Goal: Transaction & Acquisition: Purchase product/service

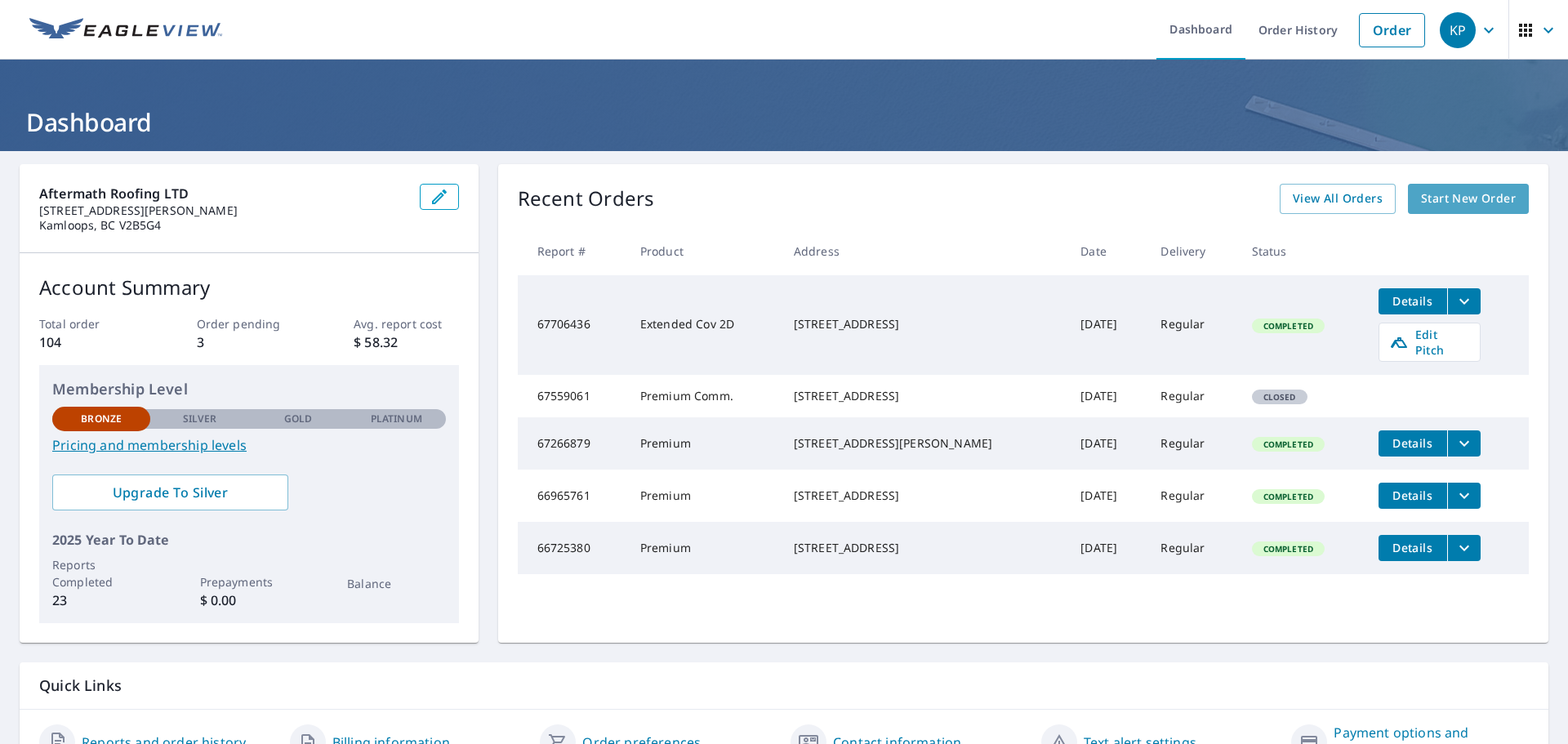
click at [1438, 205] on span "Start New Order" at bounding box center [1468, 199] width 94 height 21
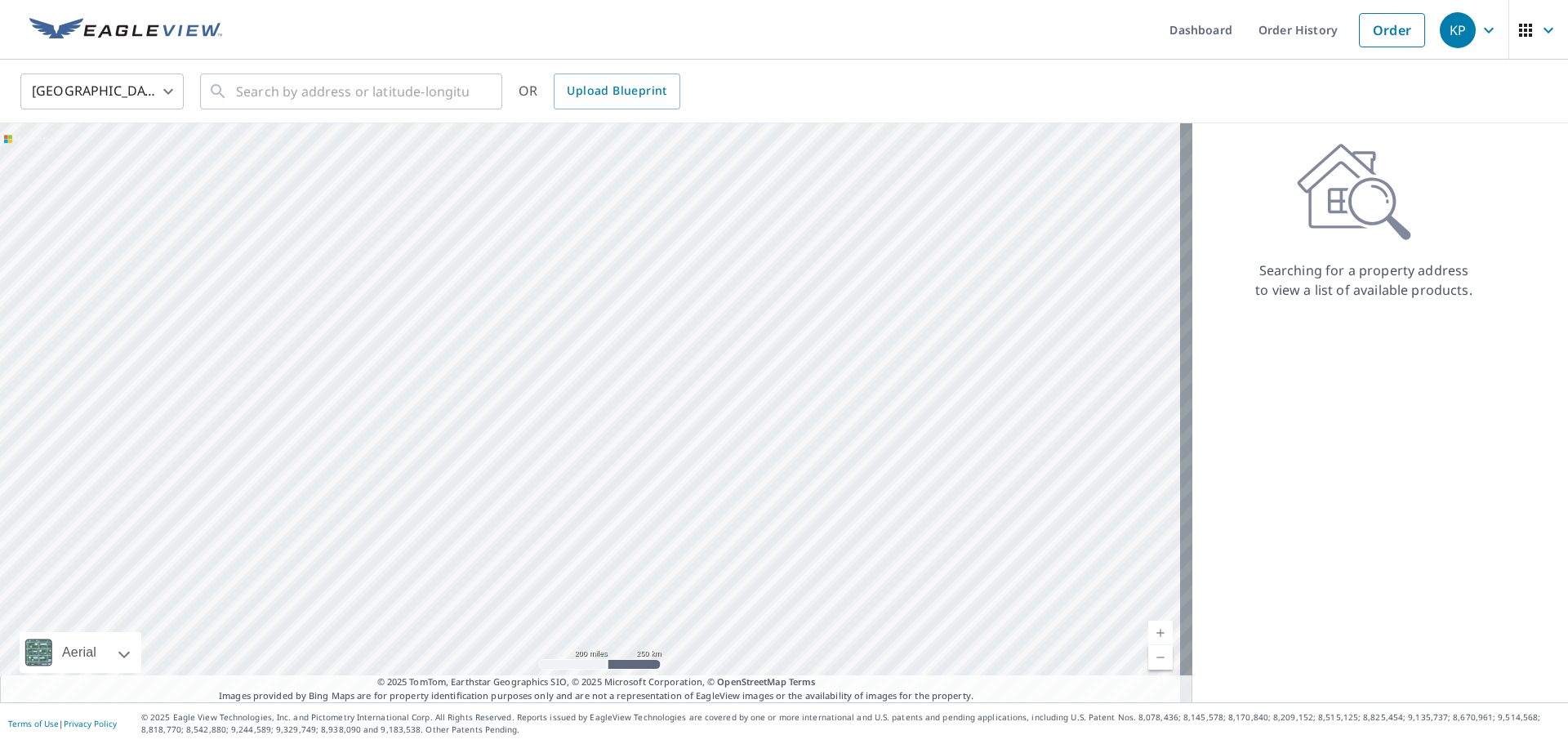
click at [170, 89] on body "KP KP Dashboard Order History Order KP United States US ​ ​ OR Upload Blueprint…" at bounding box center [784, 372] width 1568 height 744
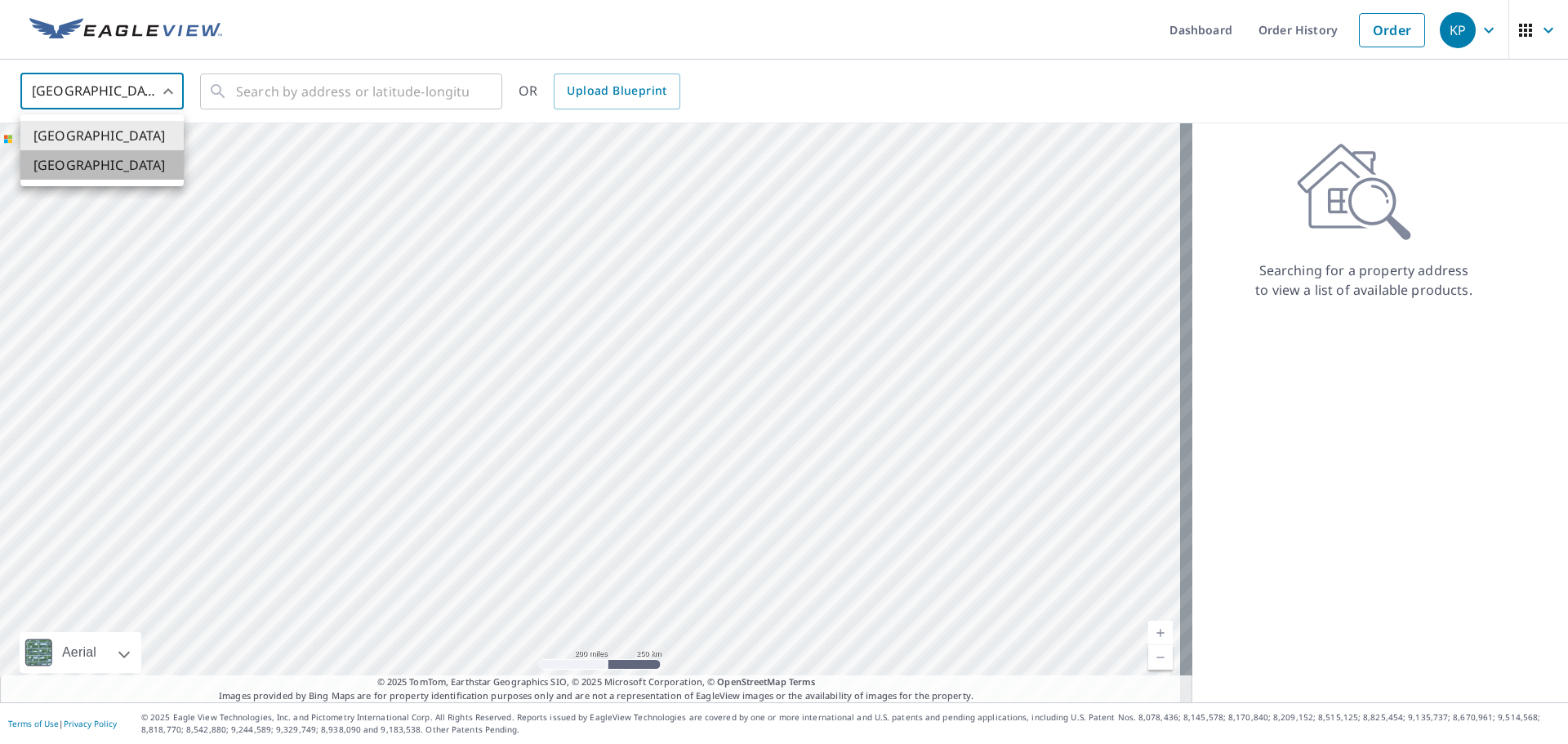
click at [123, 176] on li "[GEOGRAPHIC_DATA]" at bounding box center [102, 165] width 164 height 29
type input "CA"
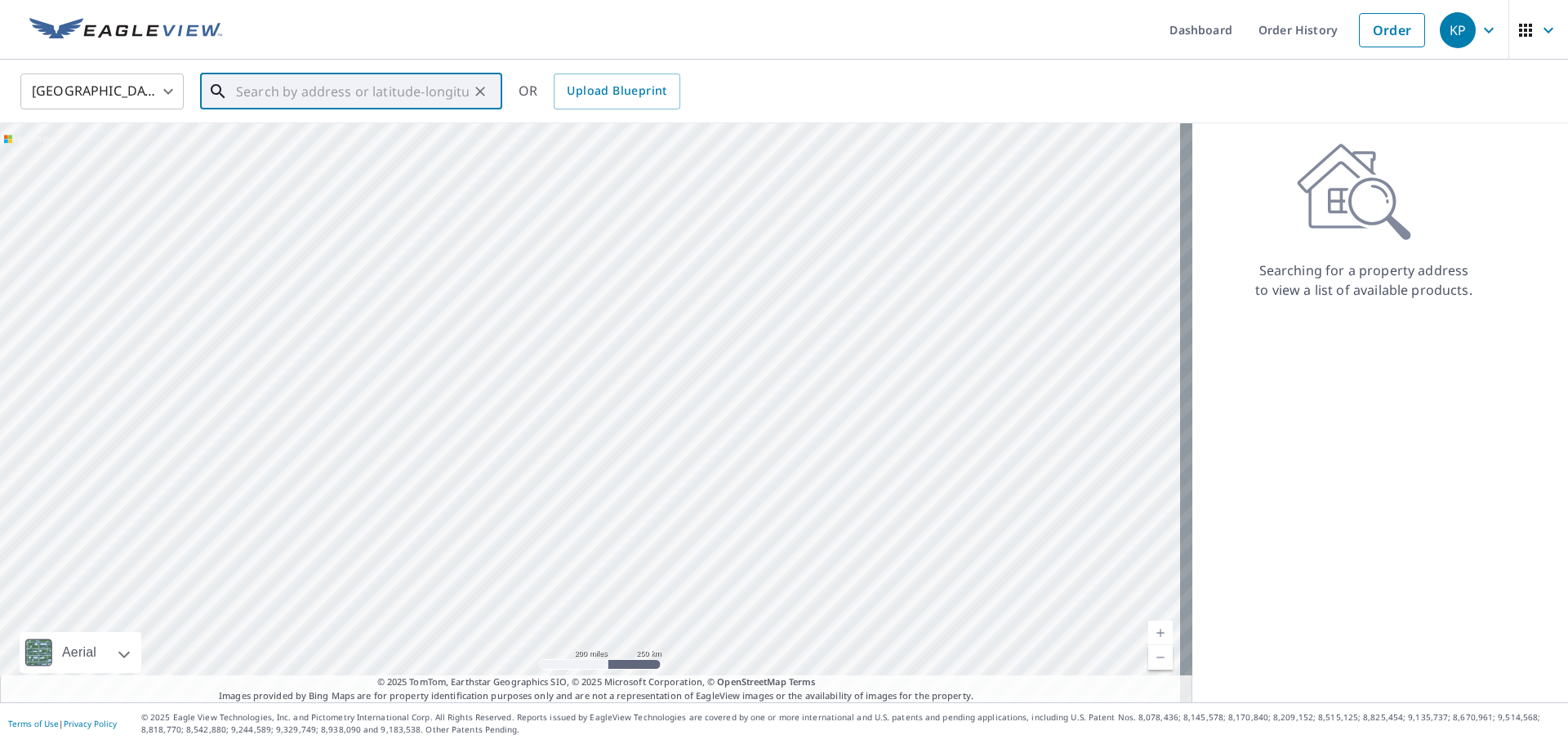
click at [282, 96] on input "text" at bounding box center [352, 91] width 233 height 46
click at [294, 136] on span "[STREET_ADDRESS]" at bounding box center [361, 139] width 256 height 20
type input "[STREET_ADDRESS]"
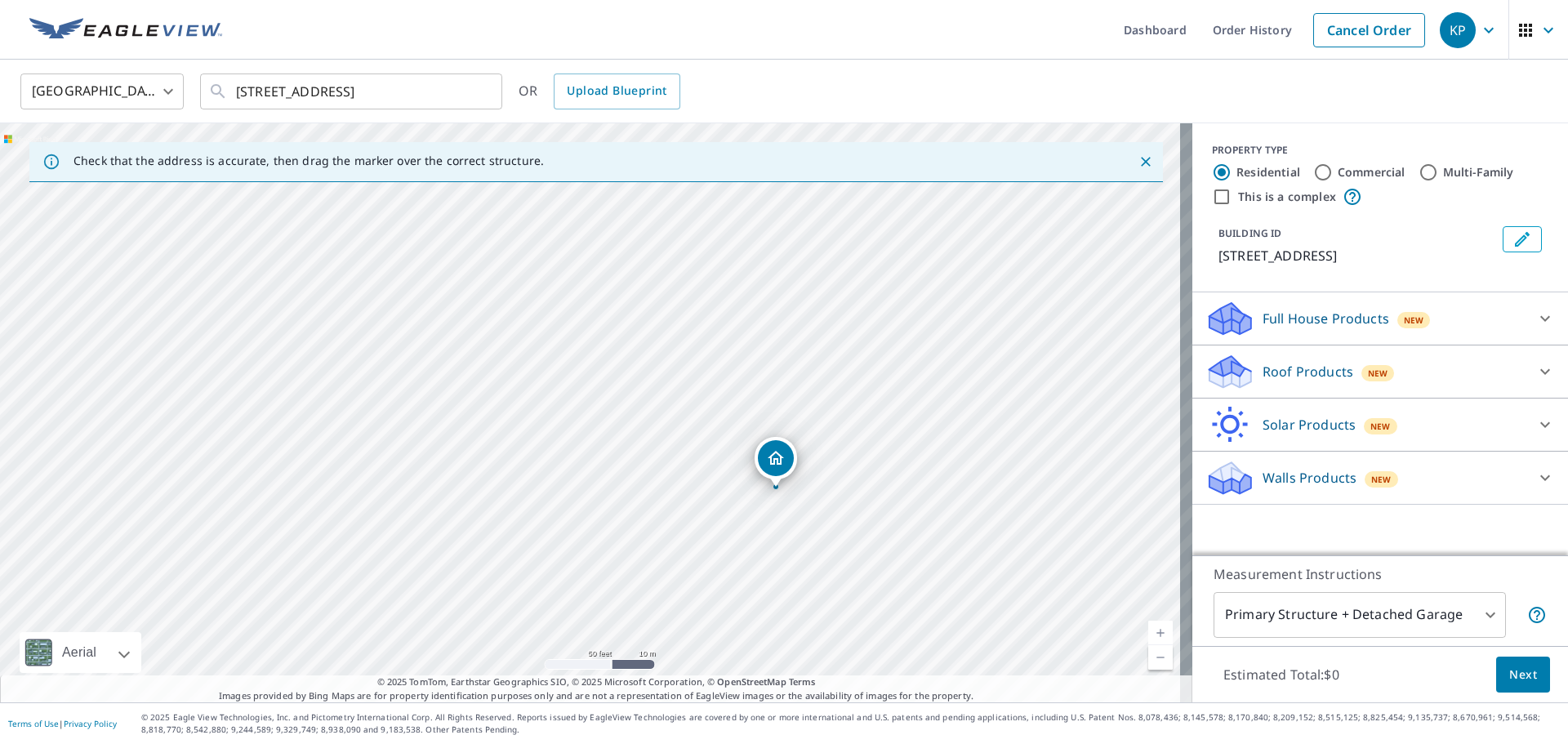
drag, startPoint x: 557, startPoint y: 337, endPoint x: 654, endPoint y: 171, distance: 192.3
click at [654, 171] on div "Check that the address is accurate, then drag the marker over the correct struc…" at bounding box center [596, 413] width 1192 height 579
click at [654, 202] on div "[STREET_ADDRESS]" at bounding box center [596, 413] width 1192 height 579
drag, startPoint x: 788, startPoint y: 470, endPoint x: 743, endPoint y: 450, distance: 49.2
click at [1297, 382] on div "Roof Products New" at bounding box center [1365, 372] width 320 height 38
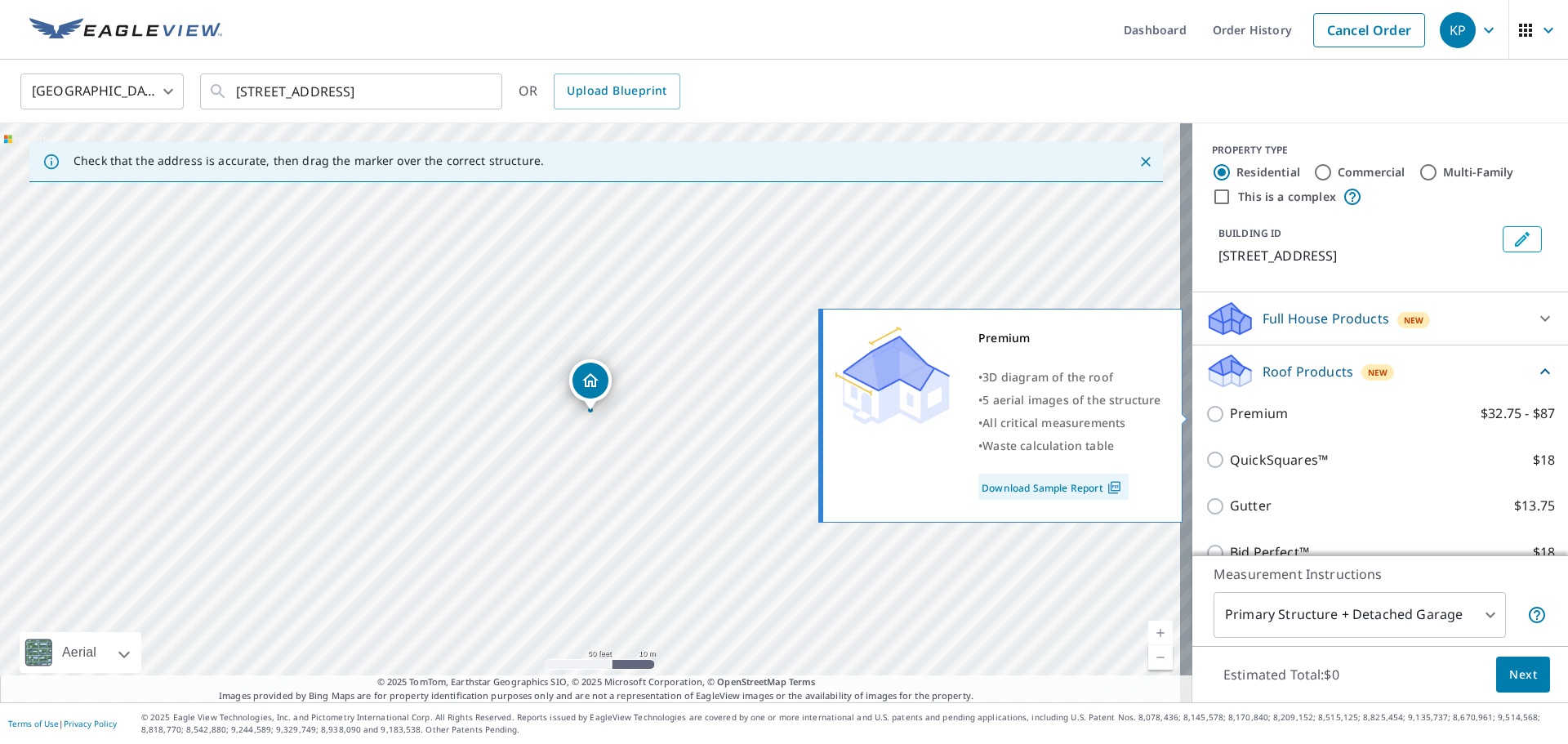
click at [1245, 416] on p "Premium" at bounding box center [1259, 414] width 58 height 21
click at [1230, 416] on input "Premium $32.75 - $87" at bounding box center [1217, 414] width 24 height 20
checkbox input "true"
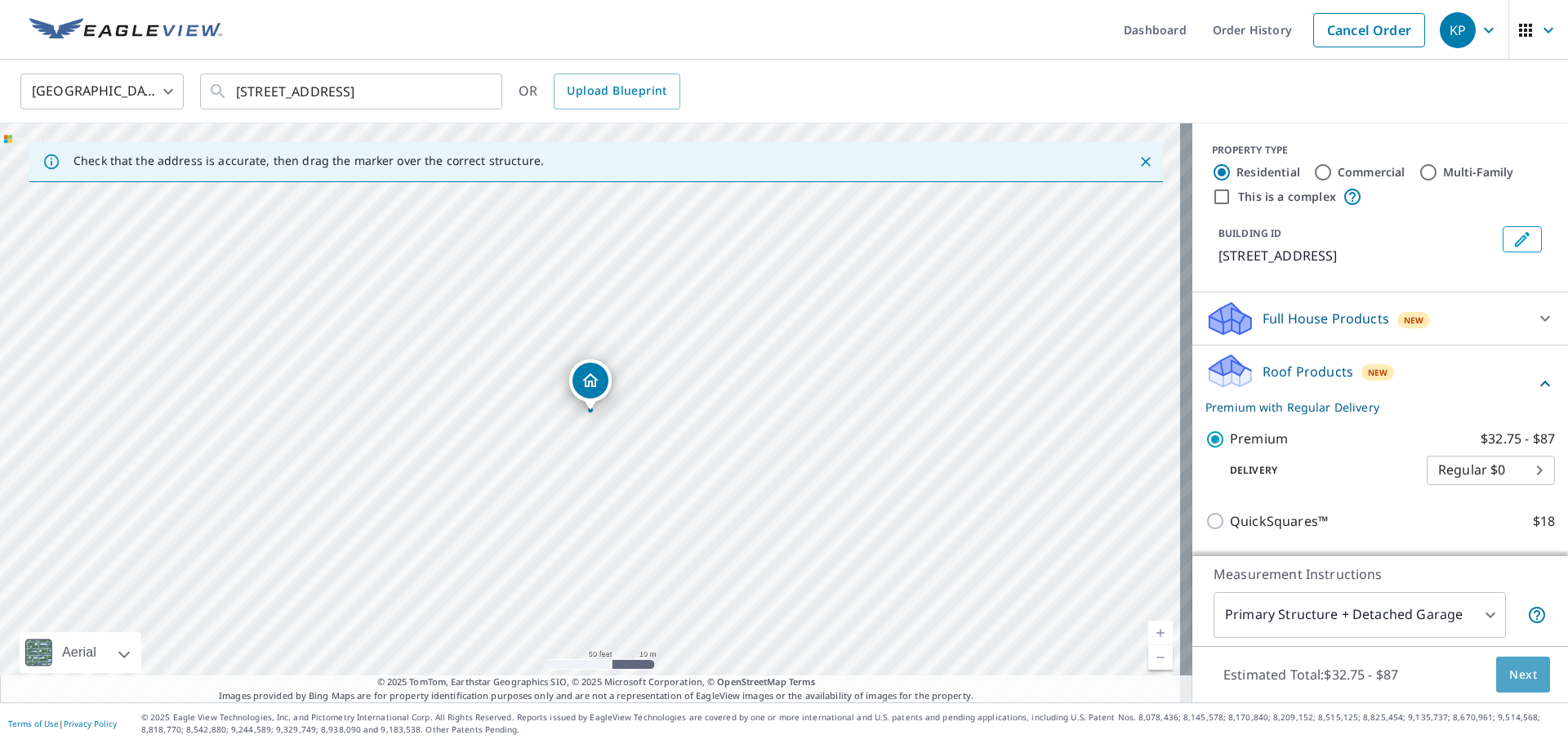
click at [1498, 664] on button "Next" at bounding box center [1523, 675] width 54 height 36
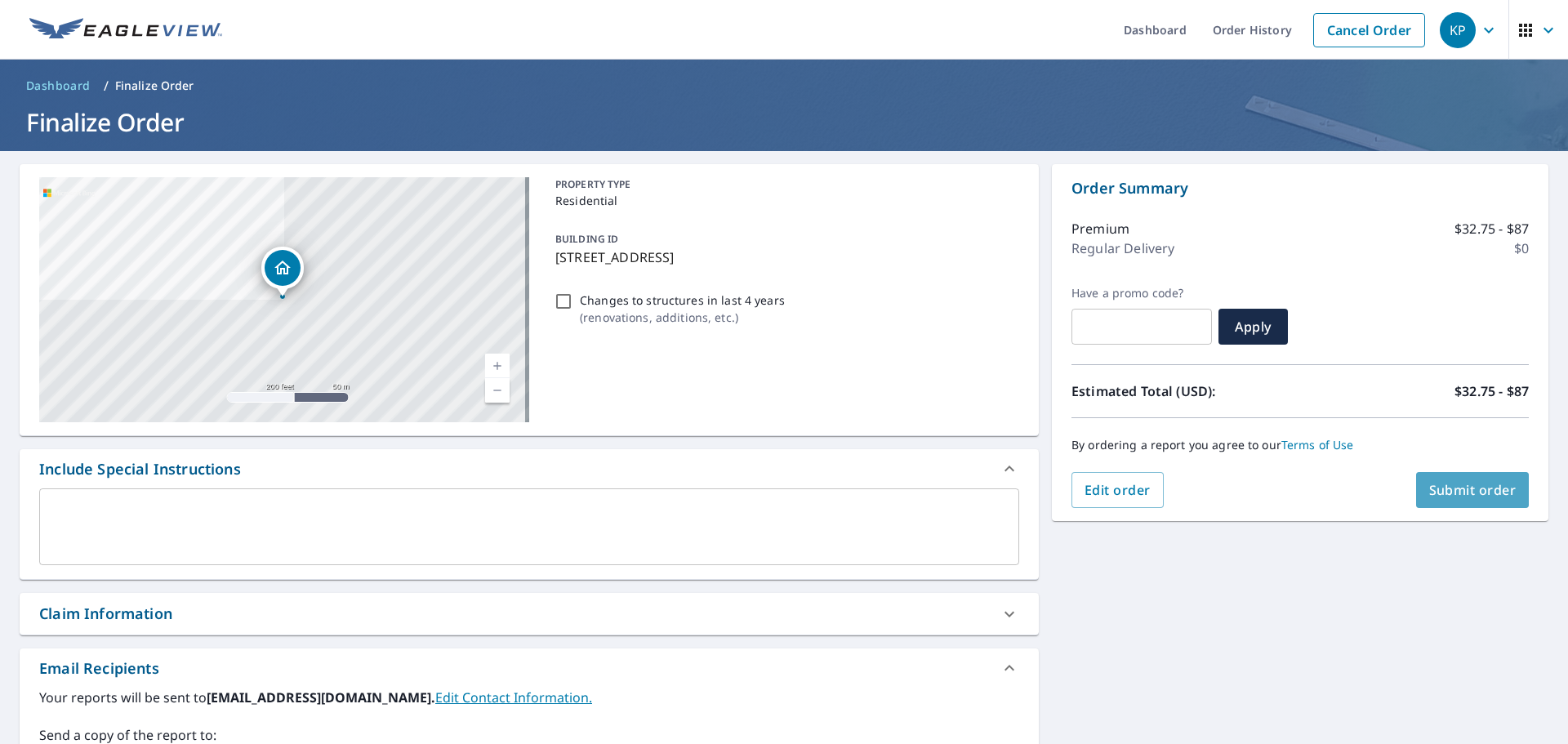
click at [1435, 490] on span "Submit order" at bounding box center [1472, 489] width 87 height 18
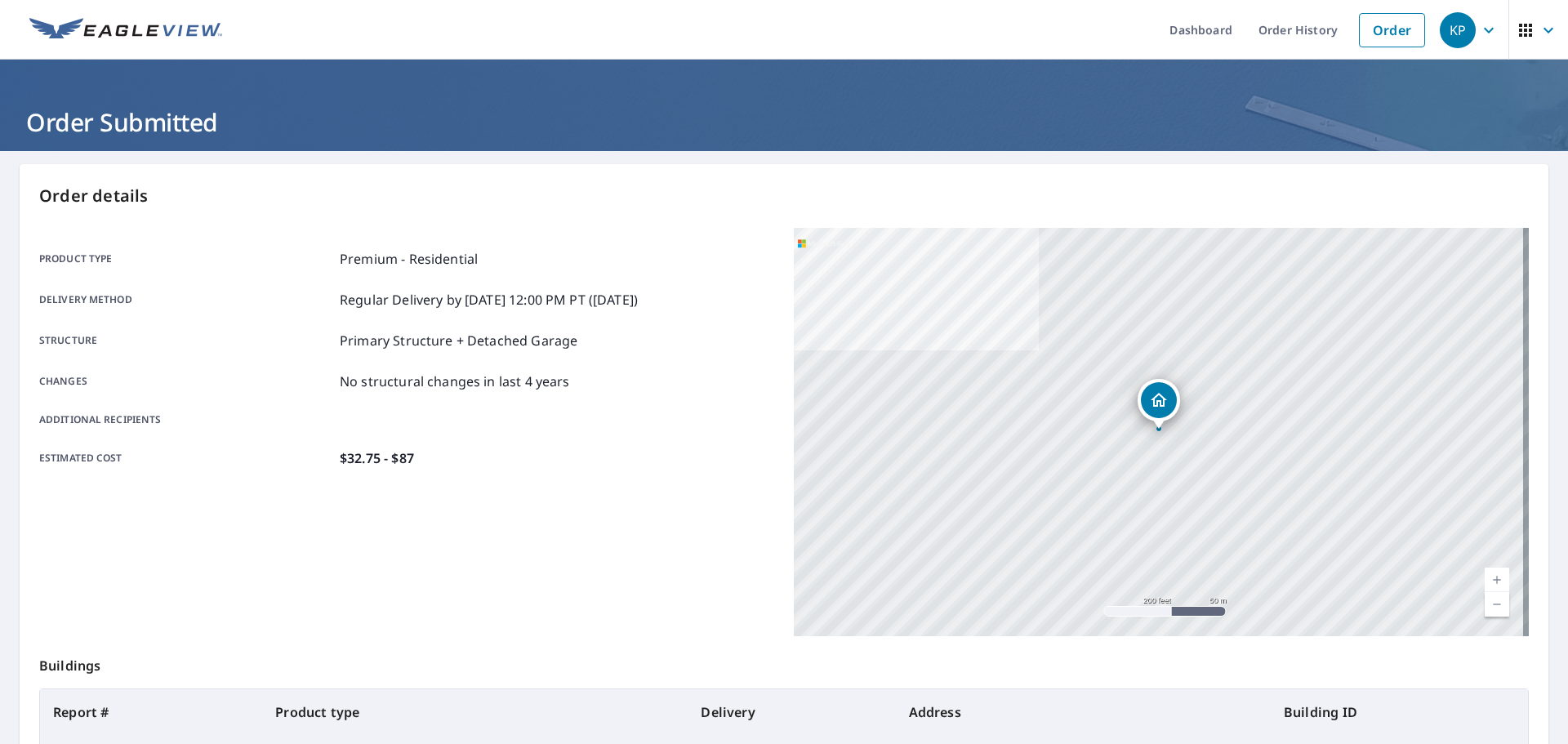
scroll to position [1, 0]
